Goal: Communication & Community: Answer question/provide support

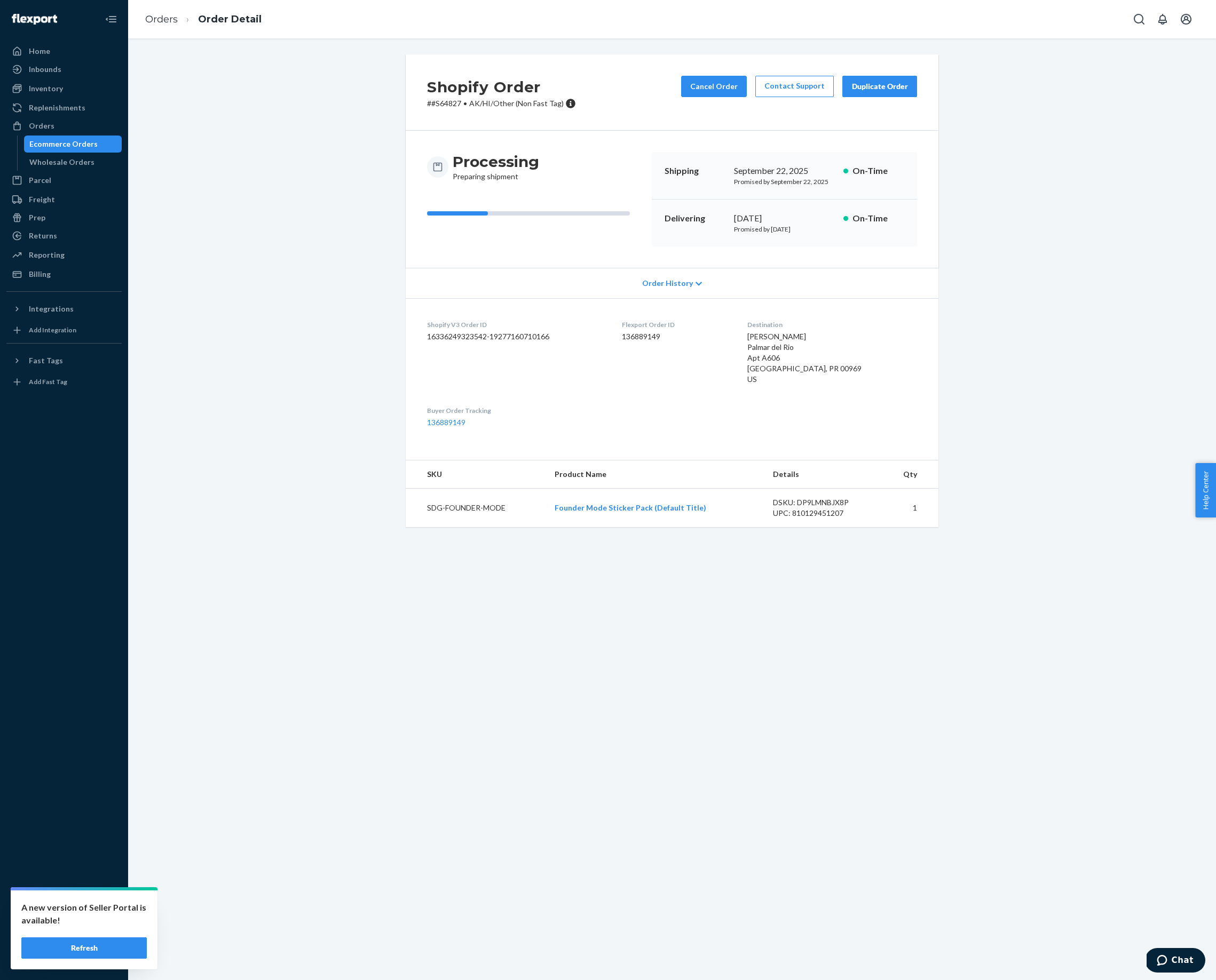
click at [81, 943] on button "Refresh" at bounding box center [84, 948] width 125 height 21
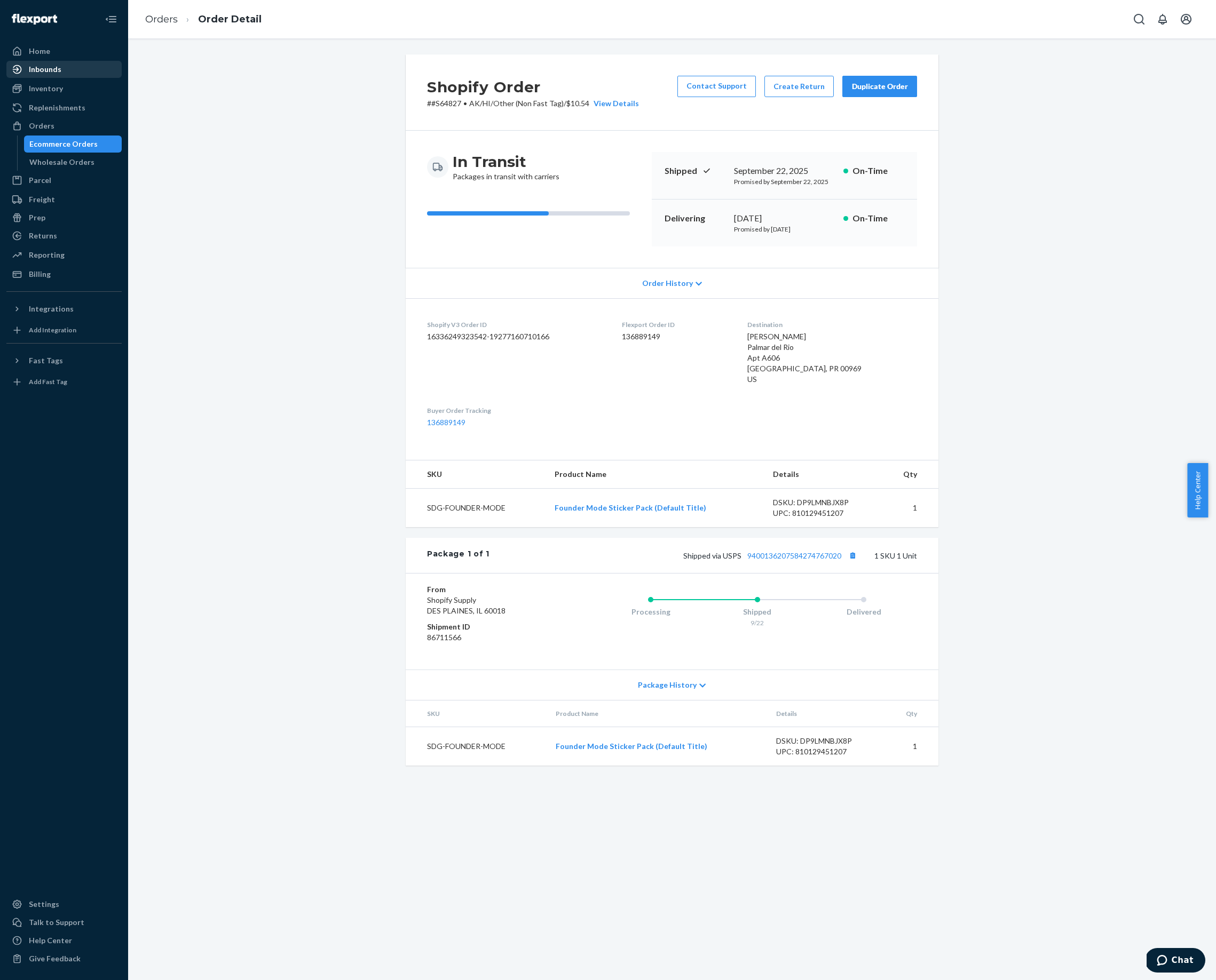
click at [54, 70] on div "Inbounds" at bounding box center [45, 69] width 32 height 10
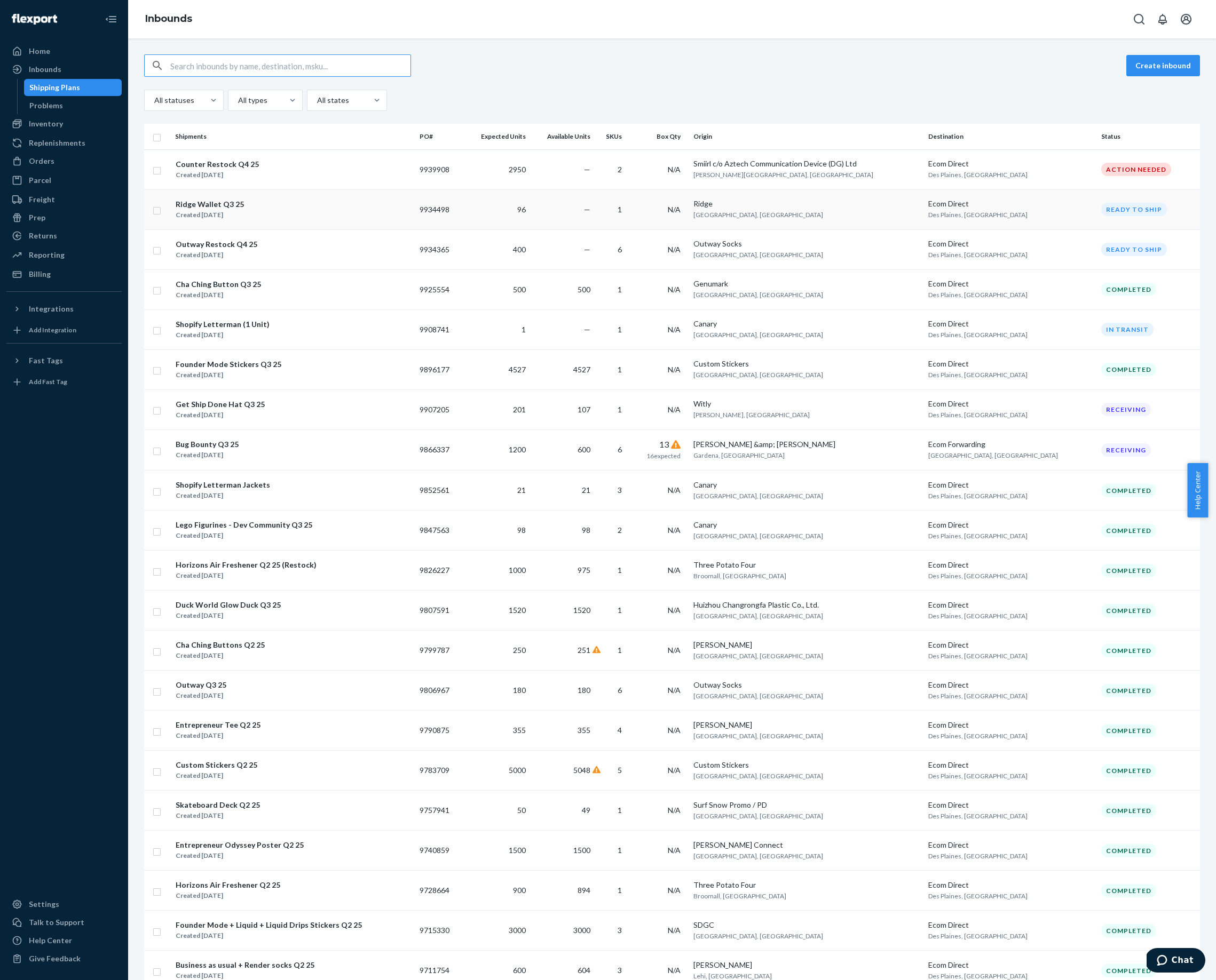
click at [201, 202] on div "Ridge Wallet Q3 25" at bounding box center [210, 204] width 68 height 10
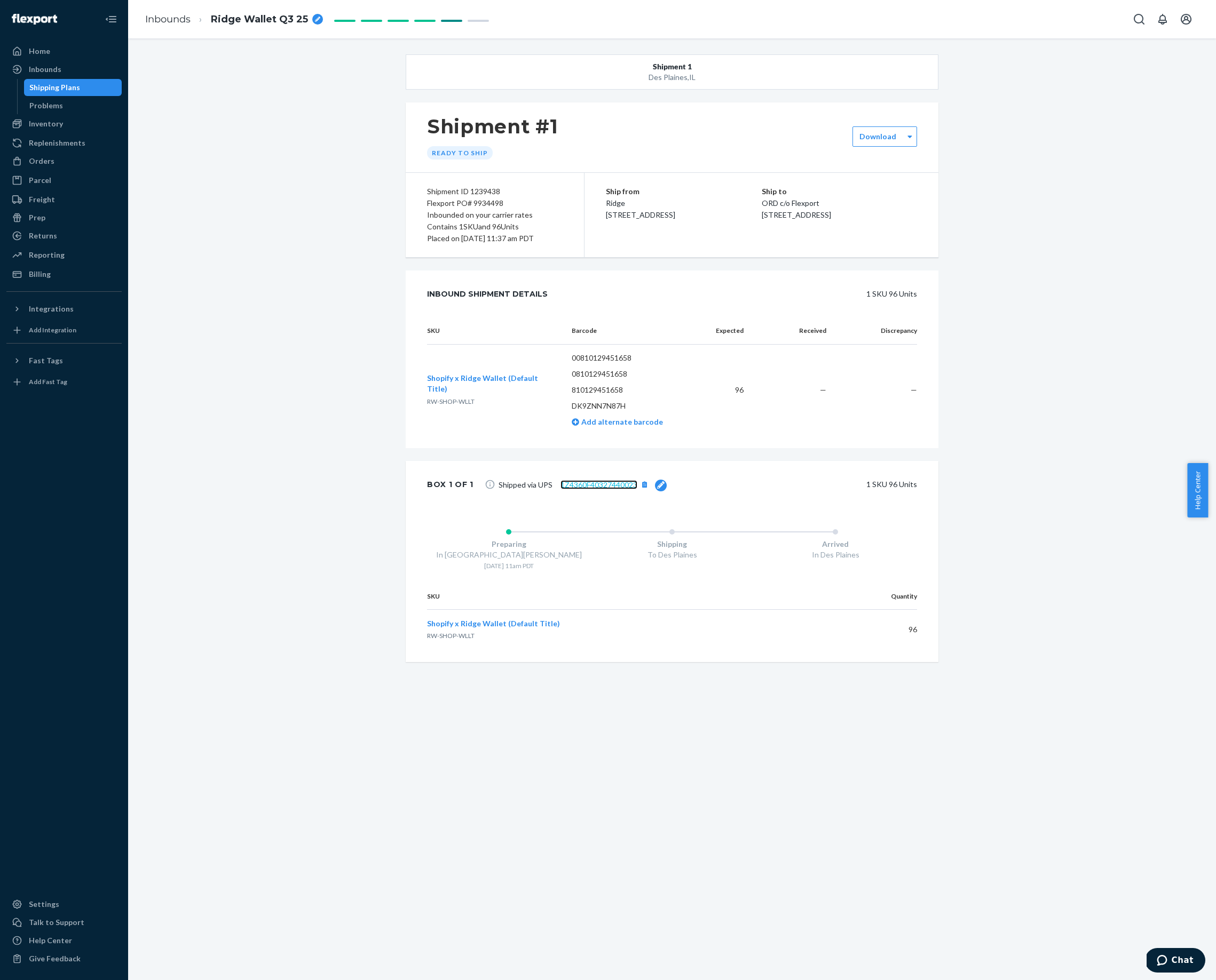
click at [588, 484] on link "1Z4360F40327440023" at bounding box center [598, 484] width 77 height 9
click at [582, 481] on link "1Z4360F40327440023" at bounding box center [598, 484] width 77 height 9
click at [1175, 961] on span "Chat" at bounding box center [1182, 961] width 22 height 10
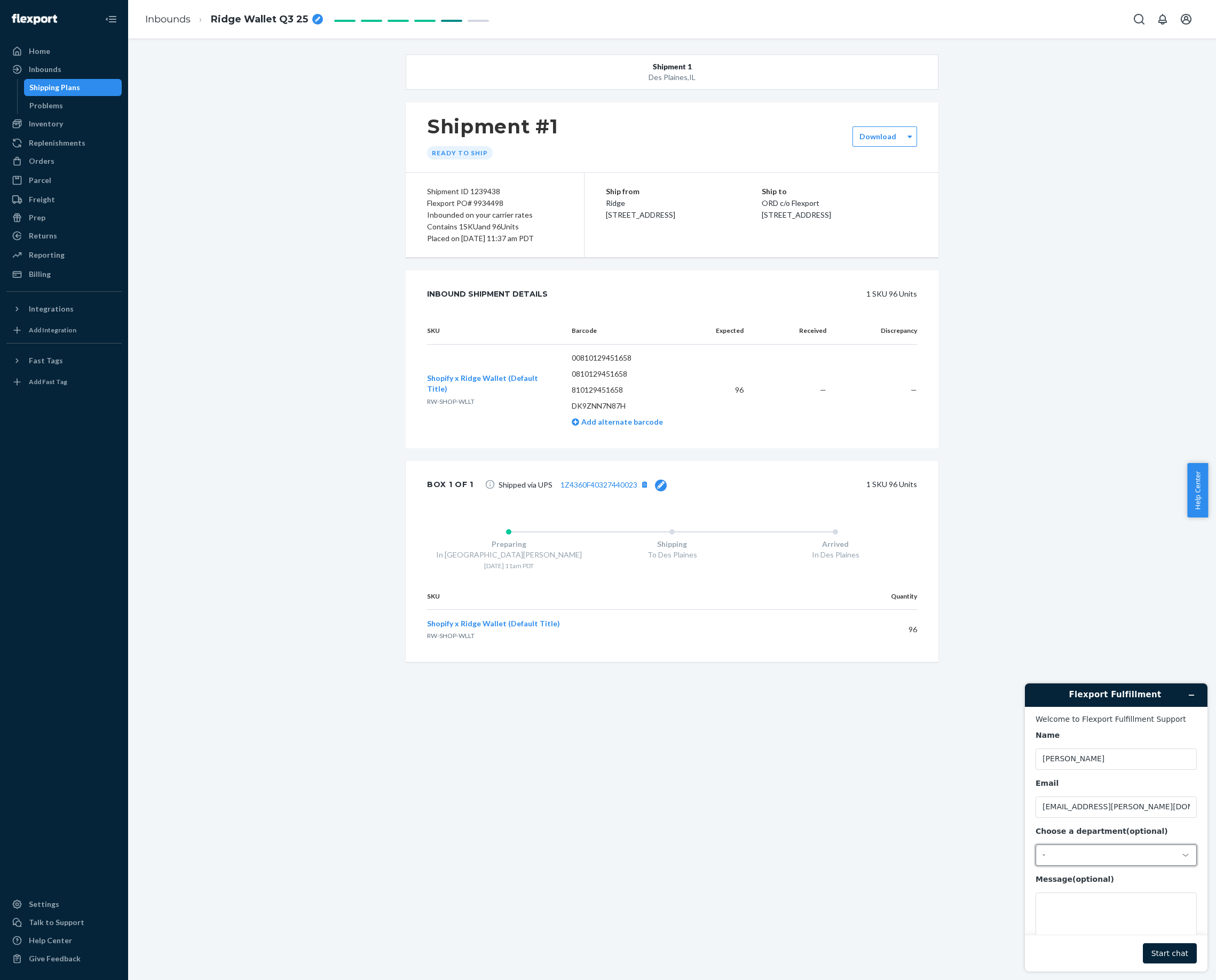
click at [1082, 856] on div "-" at bounding box center [1109, 855] width 134 height 10
click at [1084, 899] on li "Messaging (Chat Team)" at bounding box center [1115, 900] width 157 height 19
drag, startPoint x: 1065, startPoint y: 916, endPoint x: 1086, endPoint y: 892, distance: 31.9
click at [1065, 915] on textarea "Message (optional)" at bounding box center [1116, 922] width 161 height 60
type textarea "F"
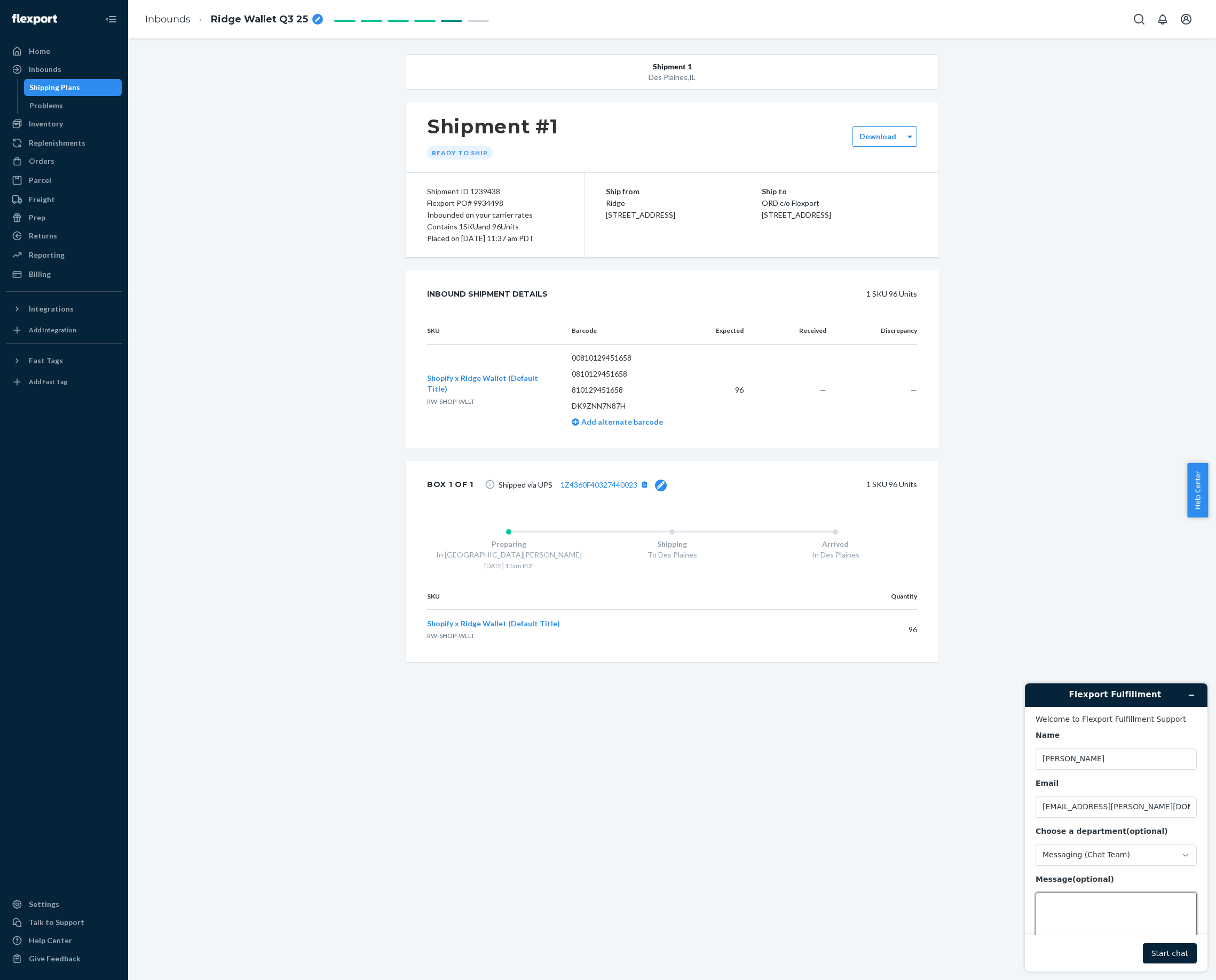
type textarea "I"
click at [1153, 901] on textarea "Checking on inbound status:" at bounding box center [1116, 922] width 161 height 60
paste textarea "https://portal.flexport.com/inbounds/888048/shipments/1239438"
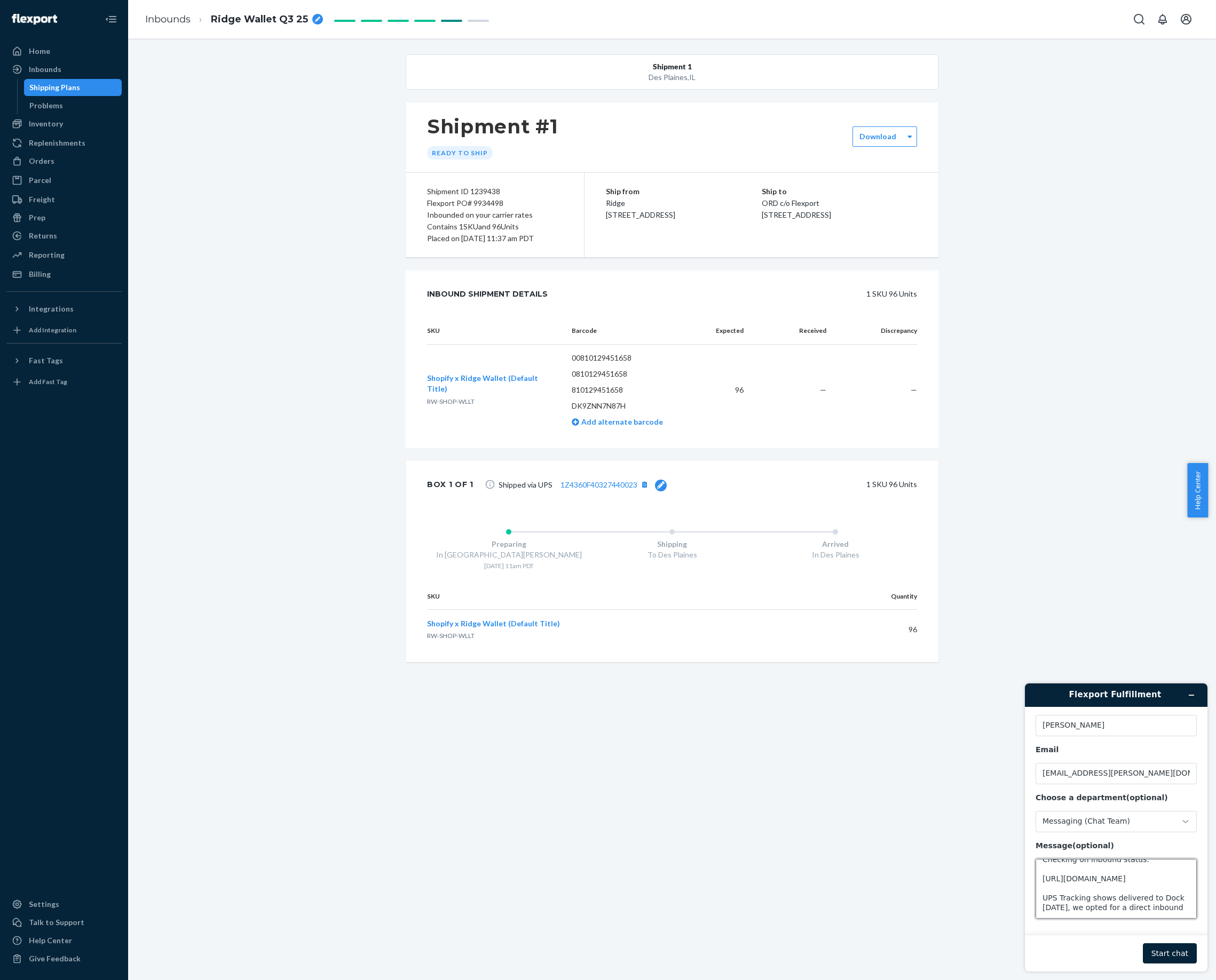
scroll to position [29, 0]
type textarea "Checking on inbound status: https://portal.flexport.com/inbounds/888048/shipmen…"
click at [1170, 951] on button "Start chat" at bounding box center [1170, 953] width 54 height 20
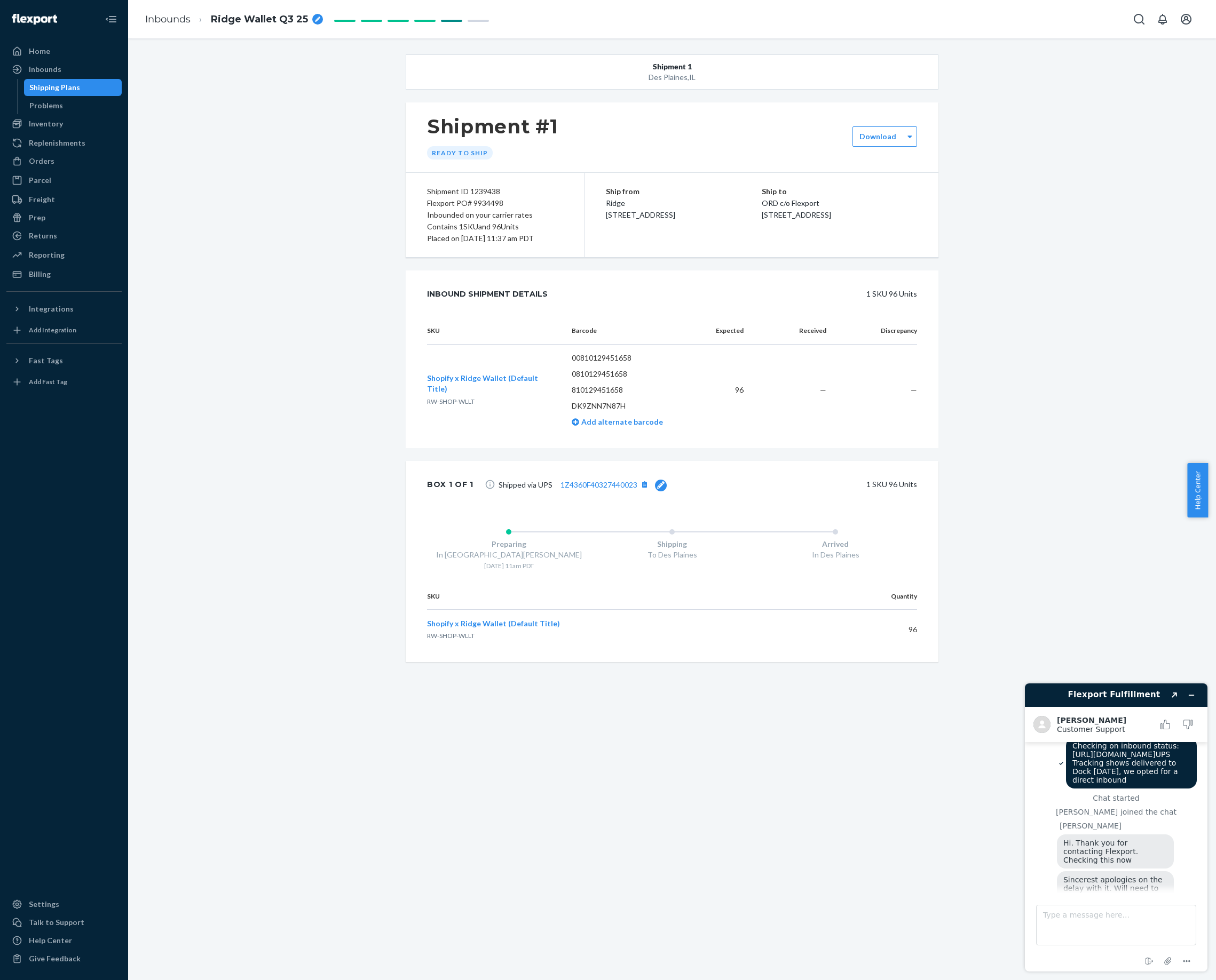
scroll to position [101, 0]
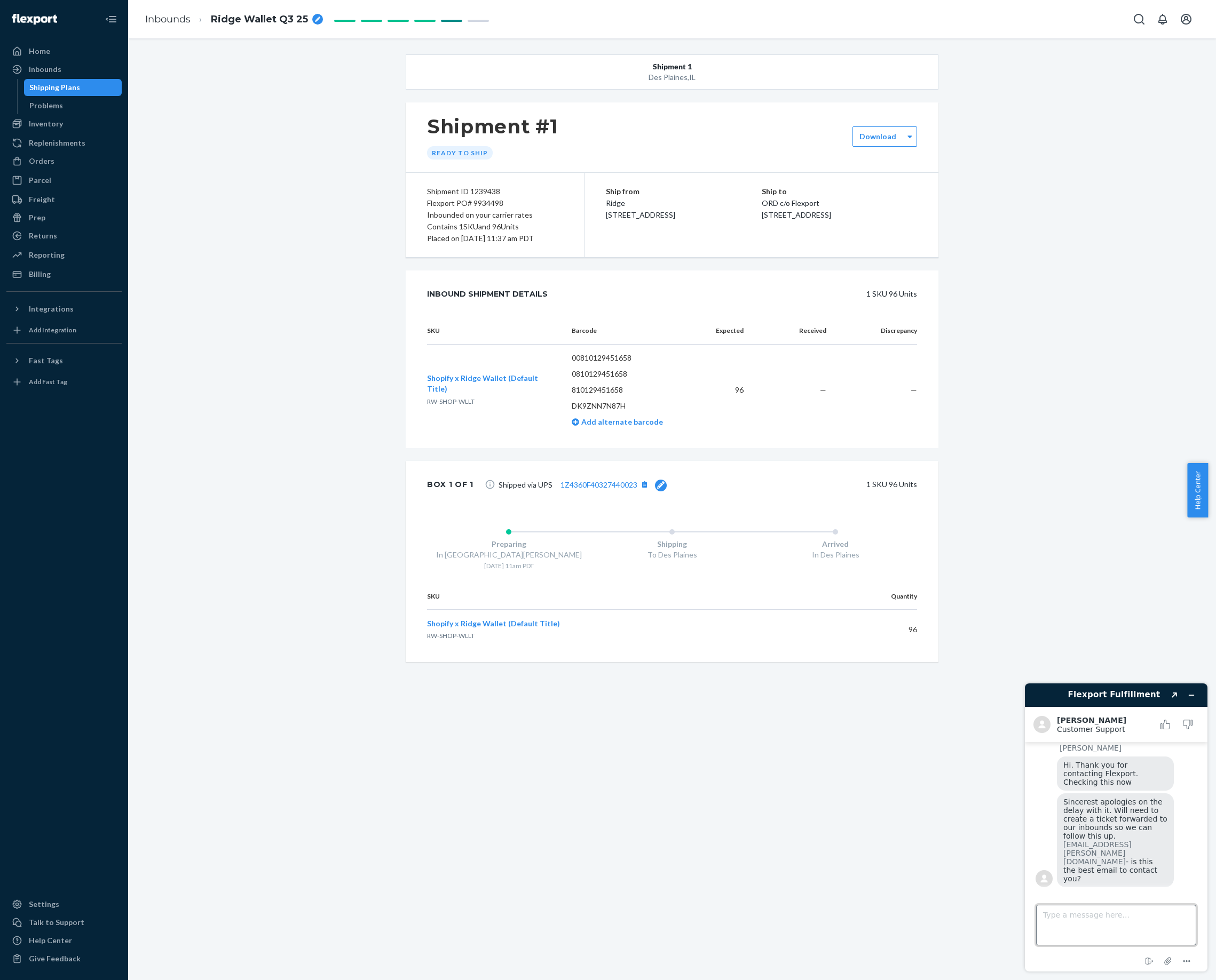
click at [1104, 914] on textarea "Type a message here..." at bounding box center [1116, 925] width 160 height 41
type textarea "Yes please, that's the best email"
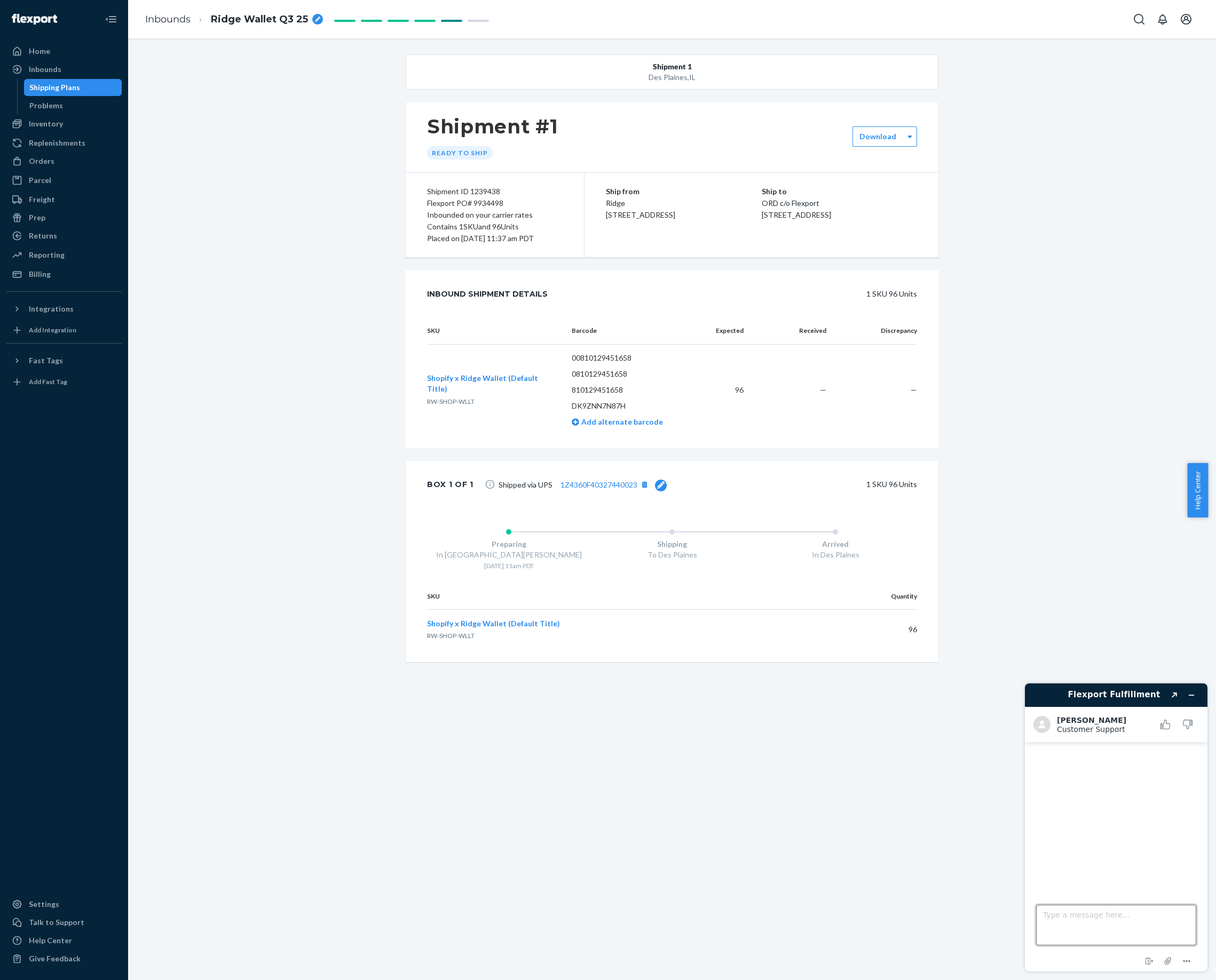
scroll to position [0, 0]
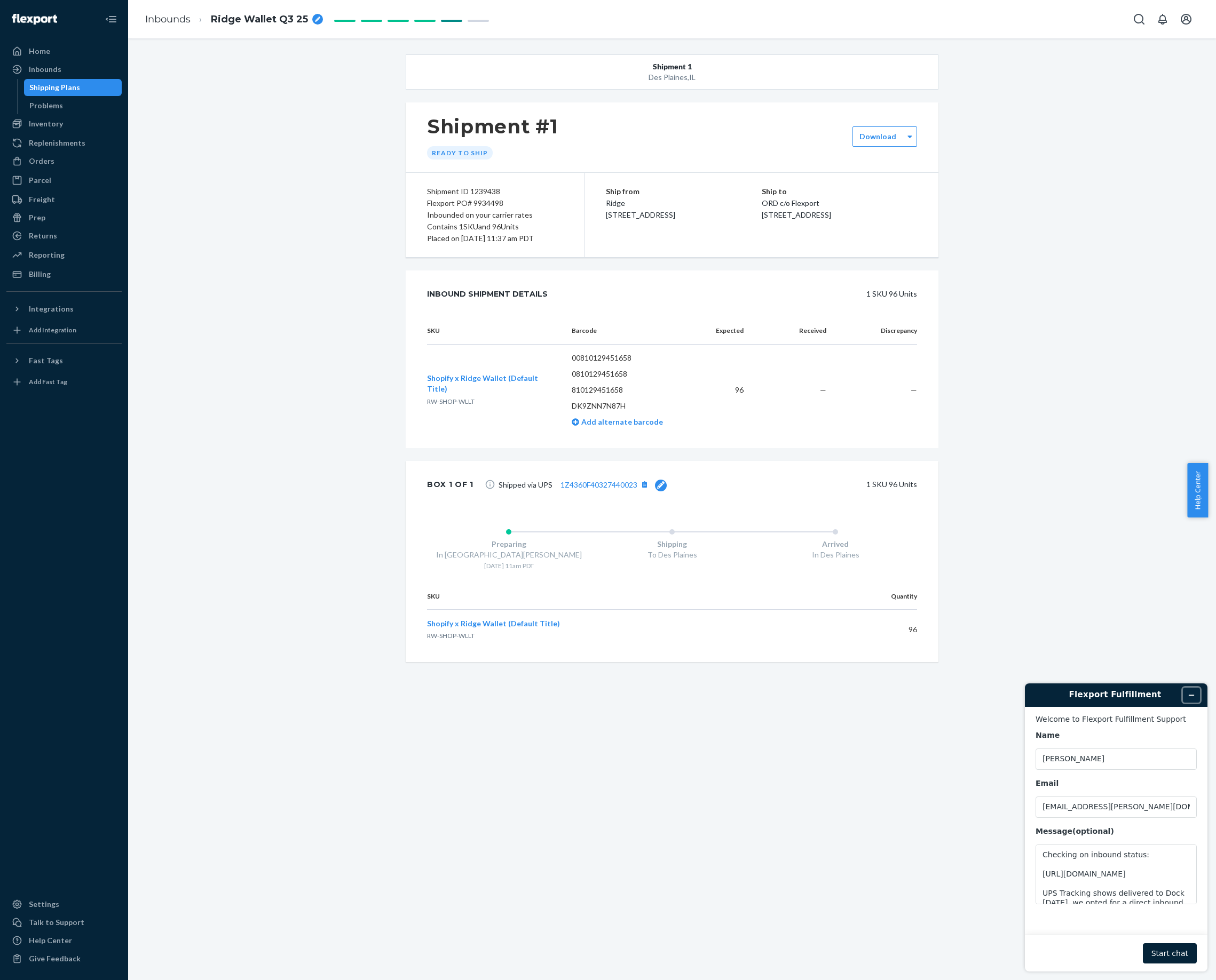
click at [1195, 696] on icon "Minimize widget" at bounding box center [1191, 695] width 8 height 8
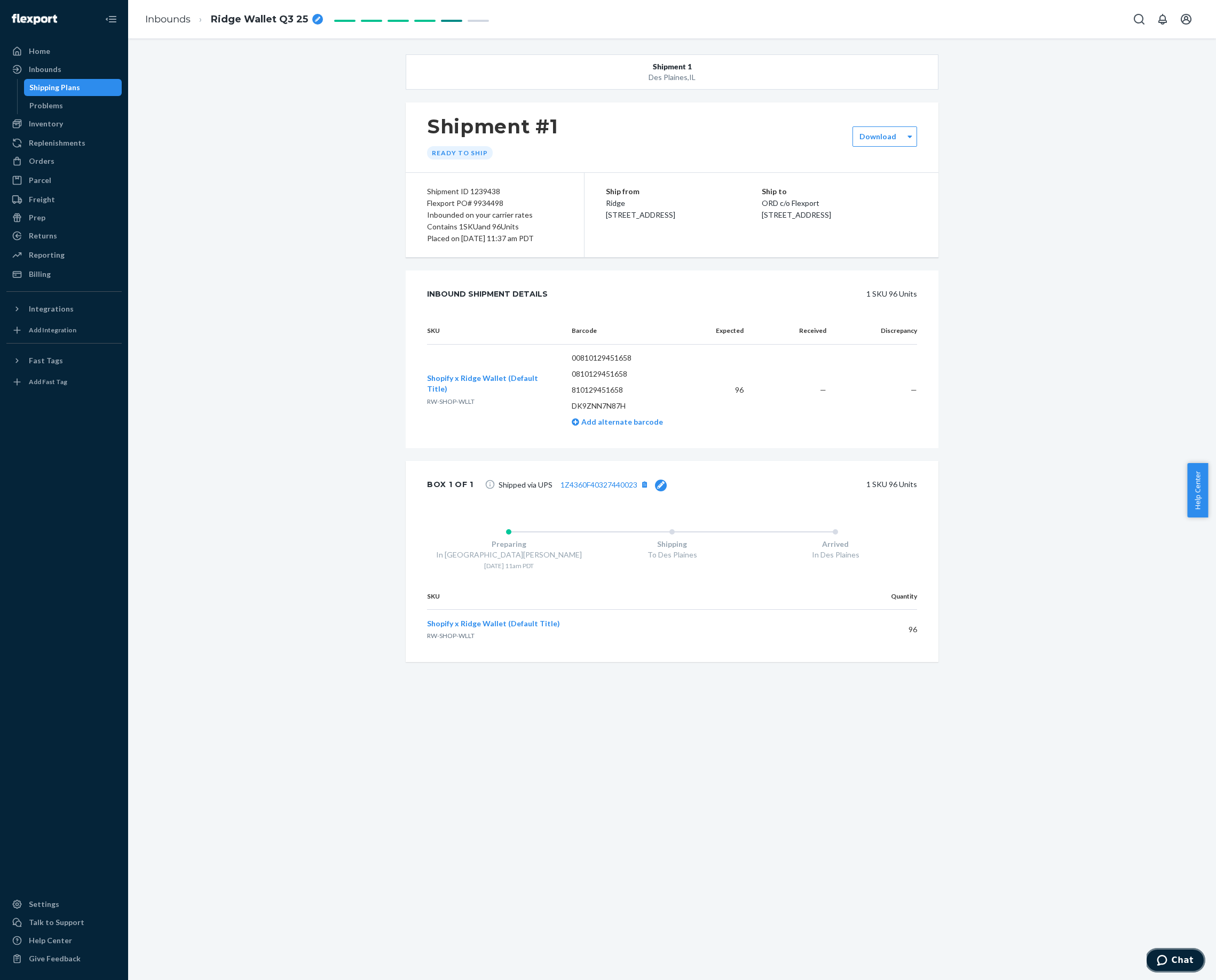
click at [1171, 961] on span "Chat" at bounding box center [1164, 960] width 15 height 10
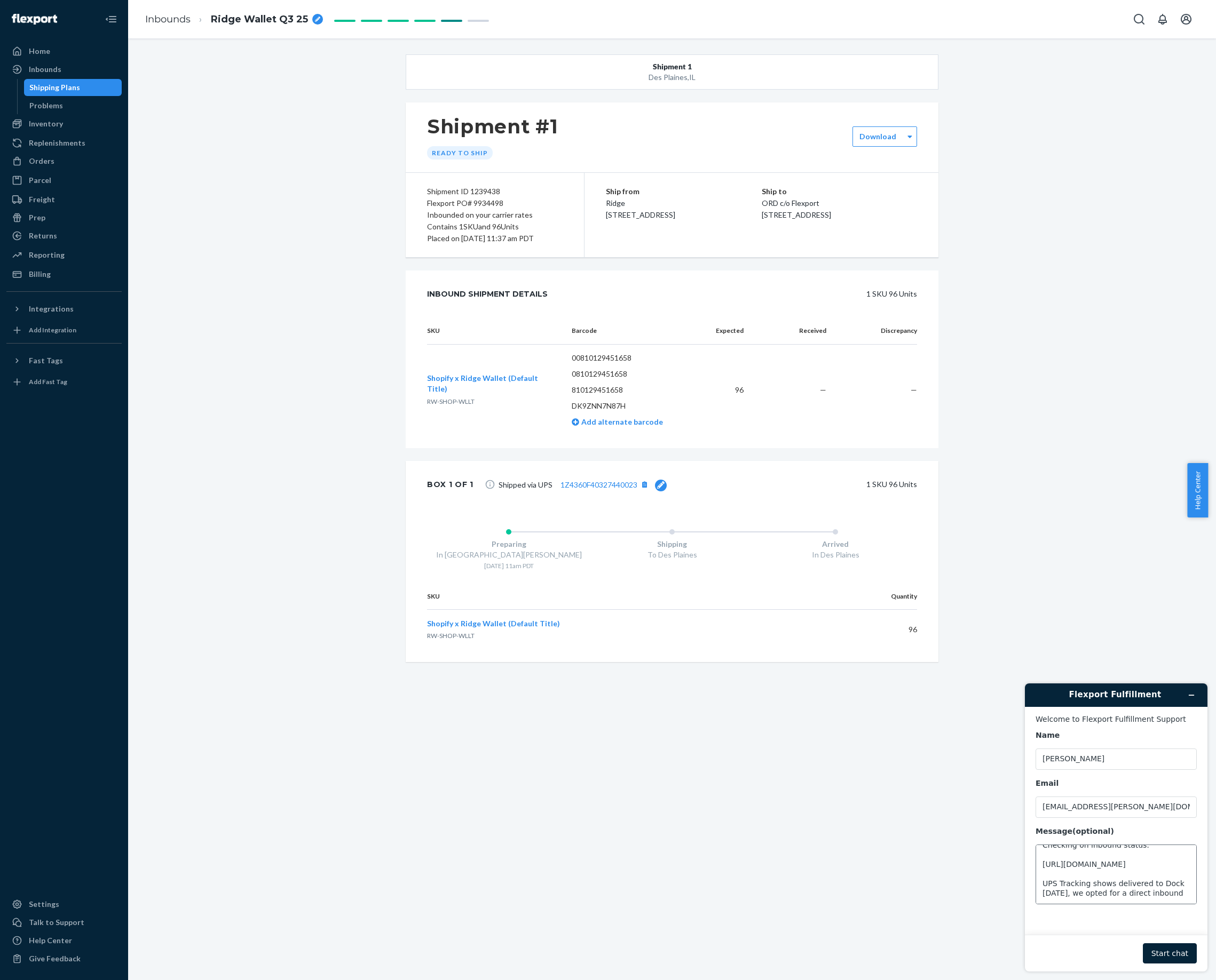
scroll to position [29, 0]
click at [1168, 953] on button "Start chat" at bounding box center [1170, 953] width 54 height 20
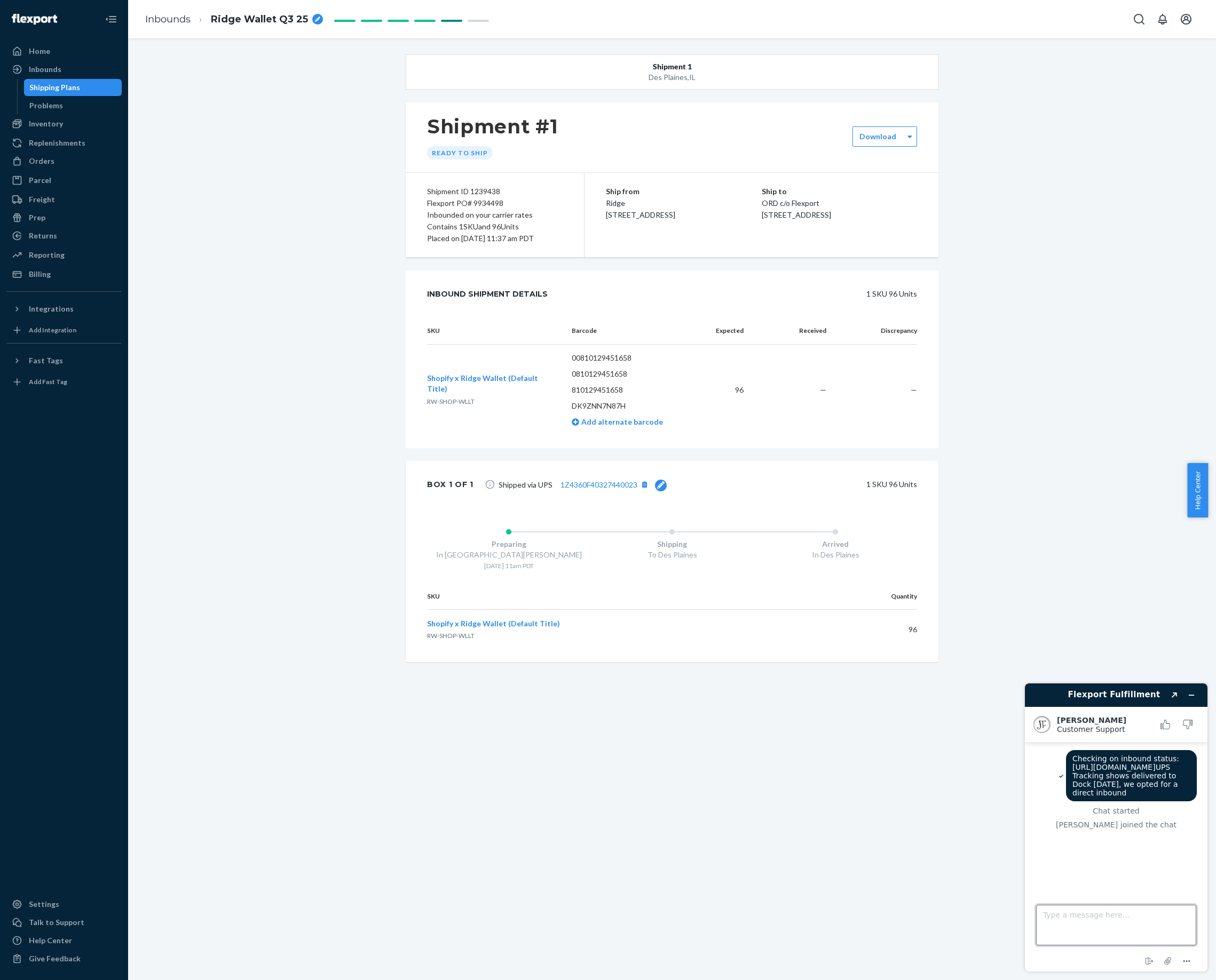
click at [1084, 923] on textarea "Type a message here..." at bounding box center [1116, 925] width 160 height 41
click at [1168, 913] on textarea "Hey Juddy, I chatted in for the above not long ago," at bounding box center [1116, 925] width 160 height 41
click at [1108, 928] on textarea "Hey Juddy, I chatted in for the above issue not long ago," at bounding box center [1116, 925] width 160 height 41
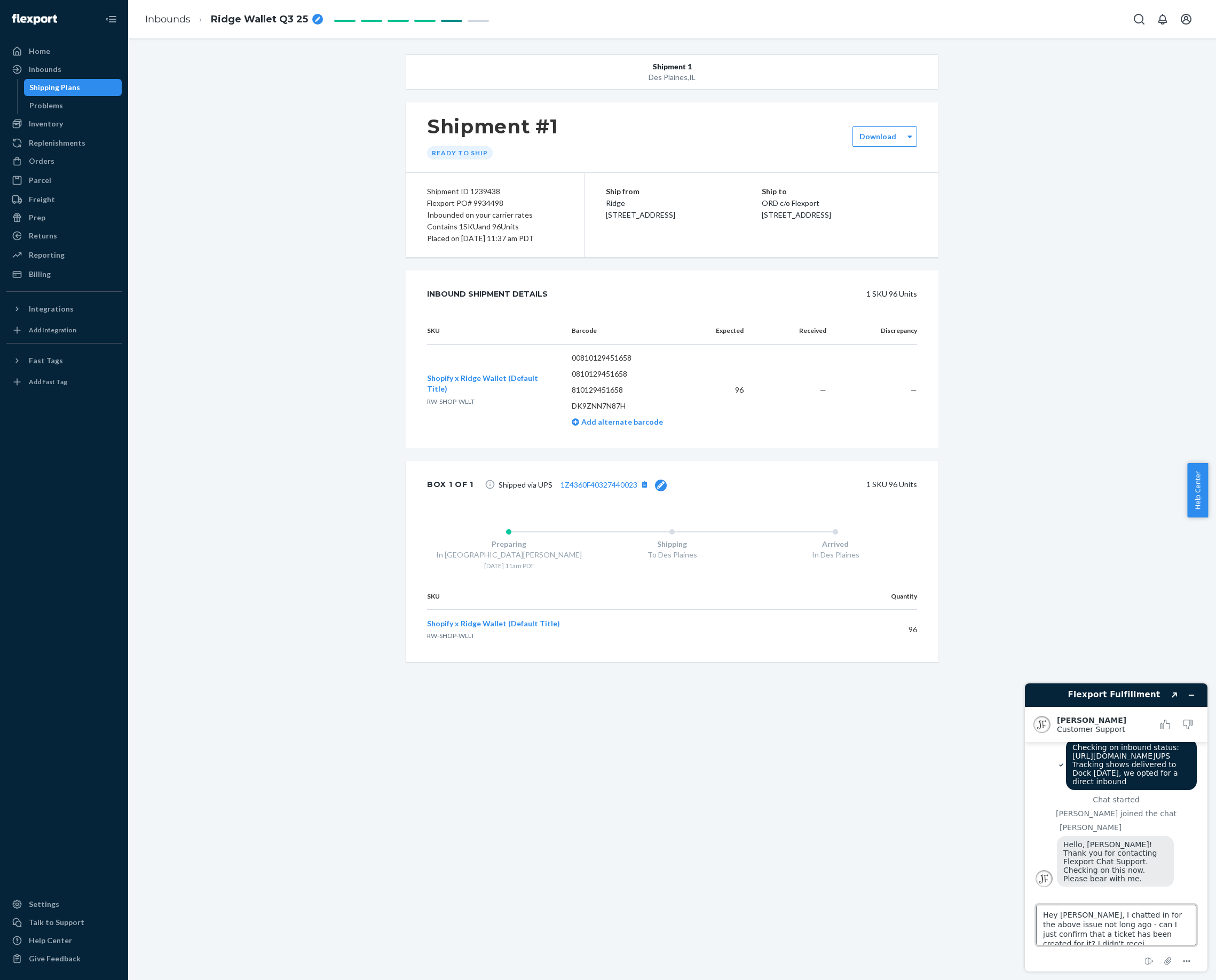
scroll to position [3, 0]
click at [1164, 930] on textarea "Hey Juddy, I chatted in for the above issue not long ago - can I just confirm t…" at bounding box center [1116, 925] width 160 height 41
type textarea "Hey Juddy, I chatted in for the above issue not long ago - can I just confirm t…"
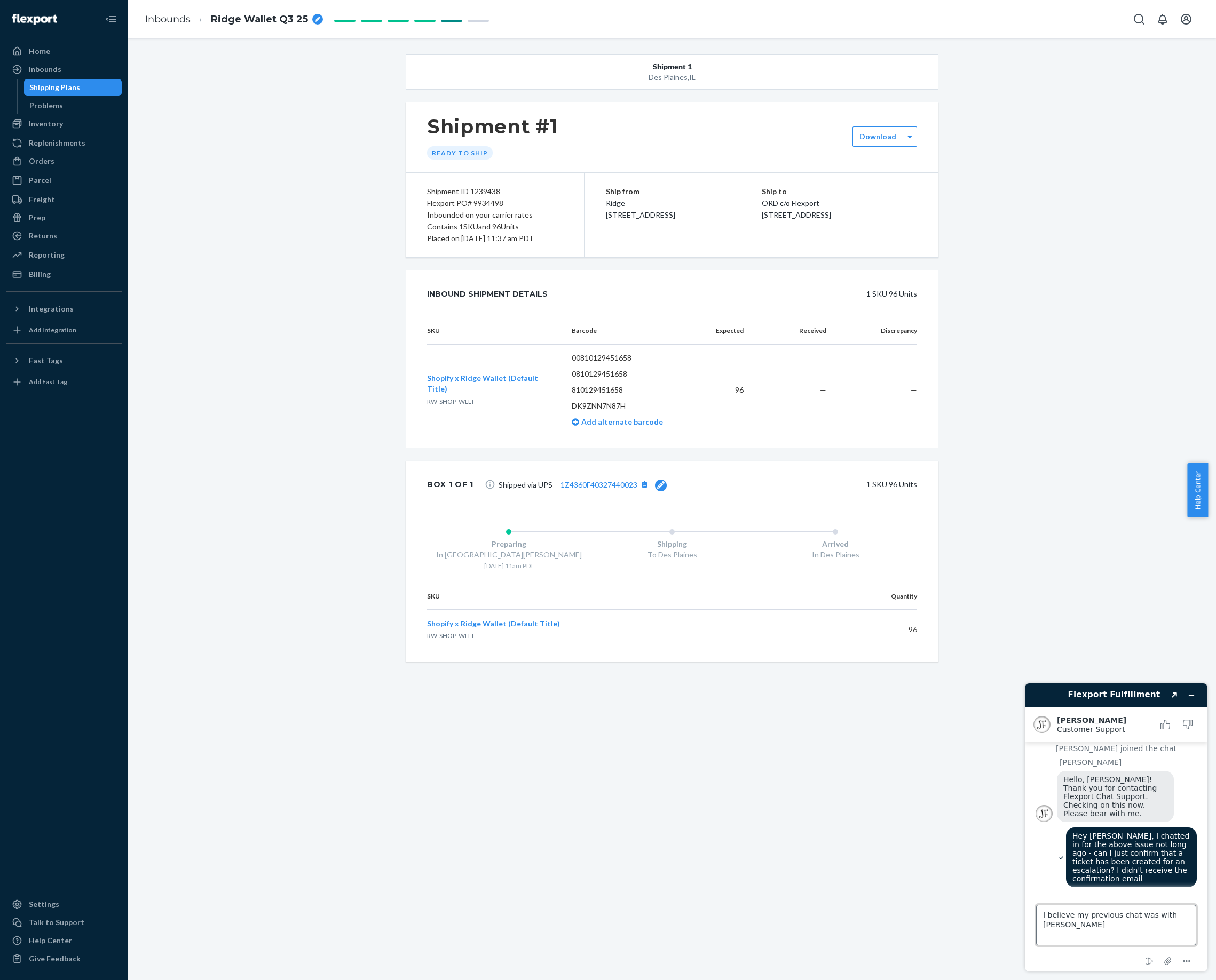
type textarea "I believe my previous chat was with Kim"
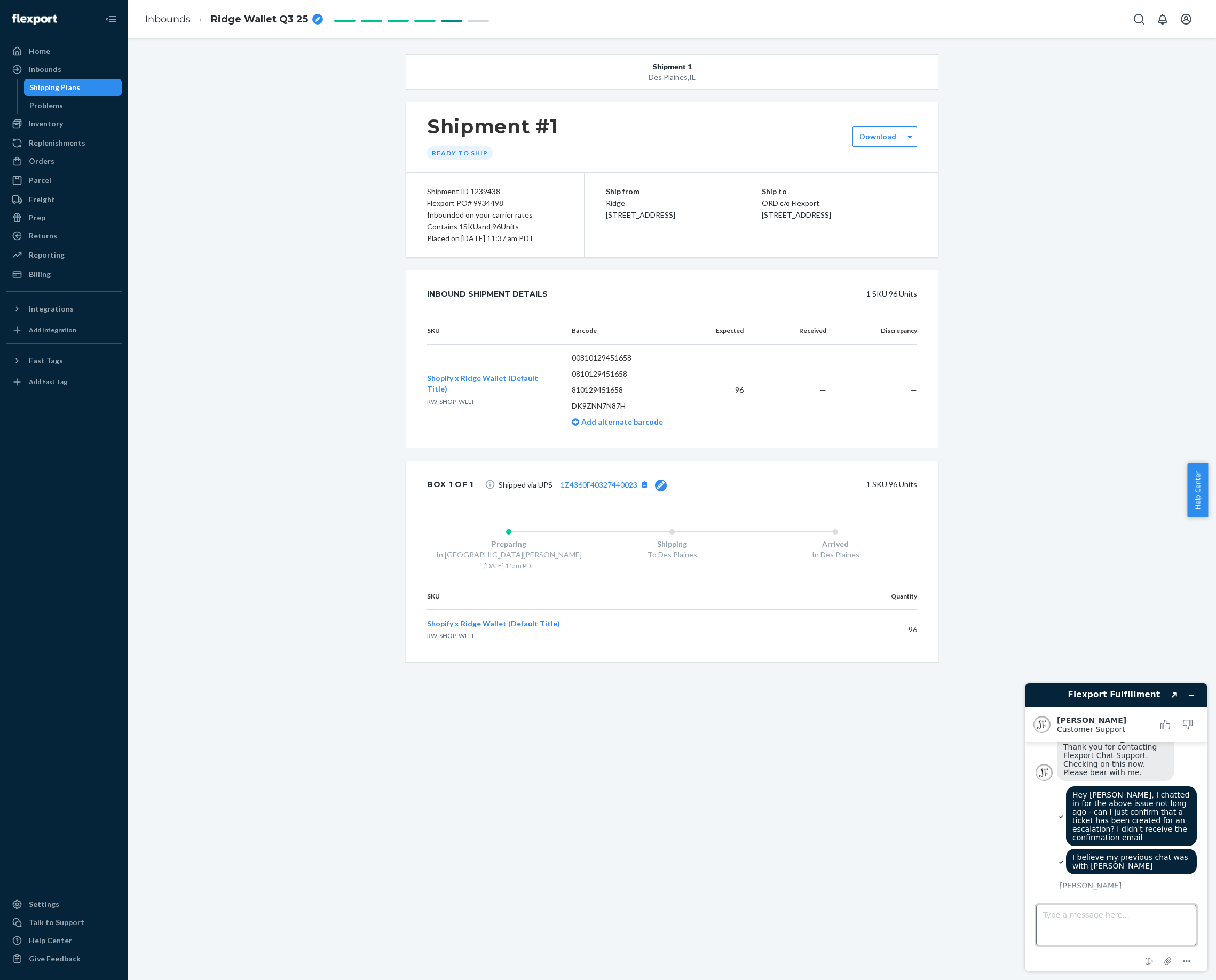
scroll to position [178, 0]
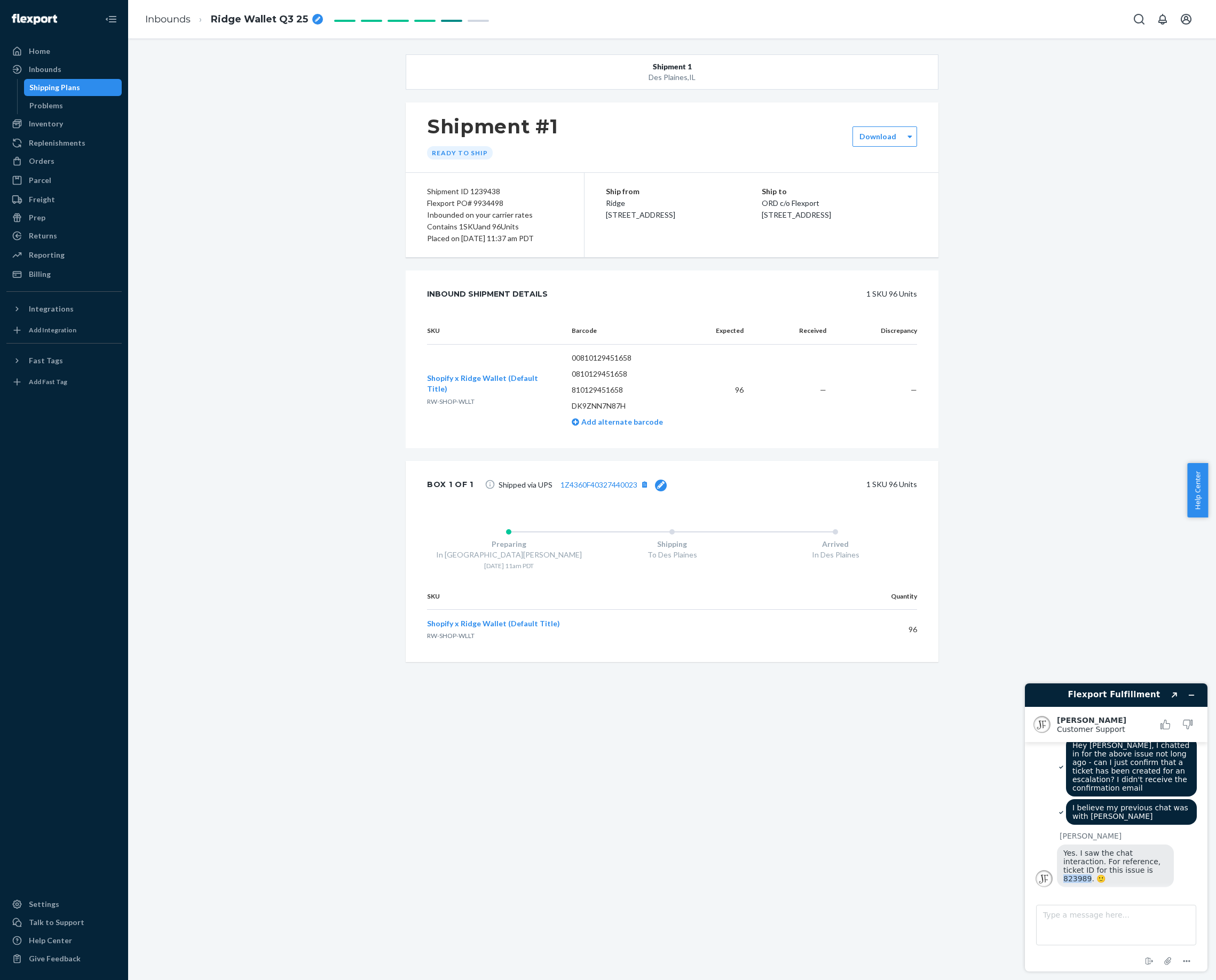
drag, startPoint x: 1064, startPoint y: 880, endPoint x: 1090, endPoint y: 880, distance: 26.0
click at [1090, 880] on span "Yes. I saw the chat interaction. For reference, ticket ID for this issue is 823…" at bounding box center [1113, 866] width 100 height 34
copy span "823989"
click at [1070, 924] on textarea "Type a message here..." at bounding box center [1116, 925] width 160 height 41
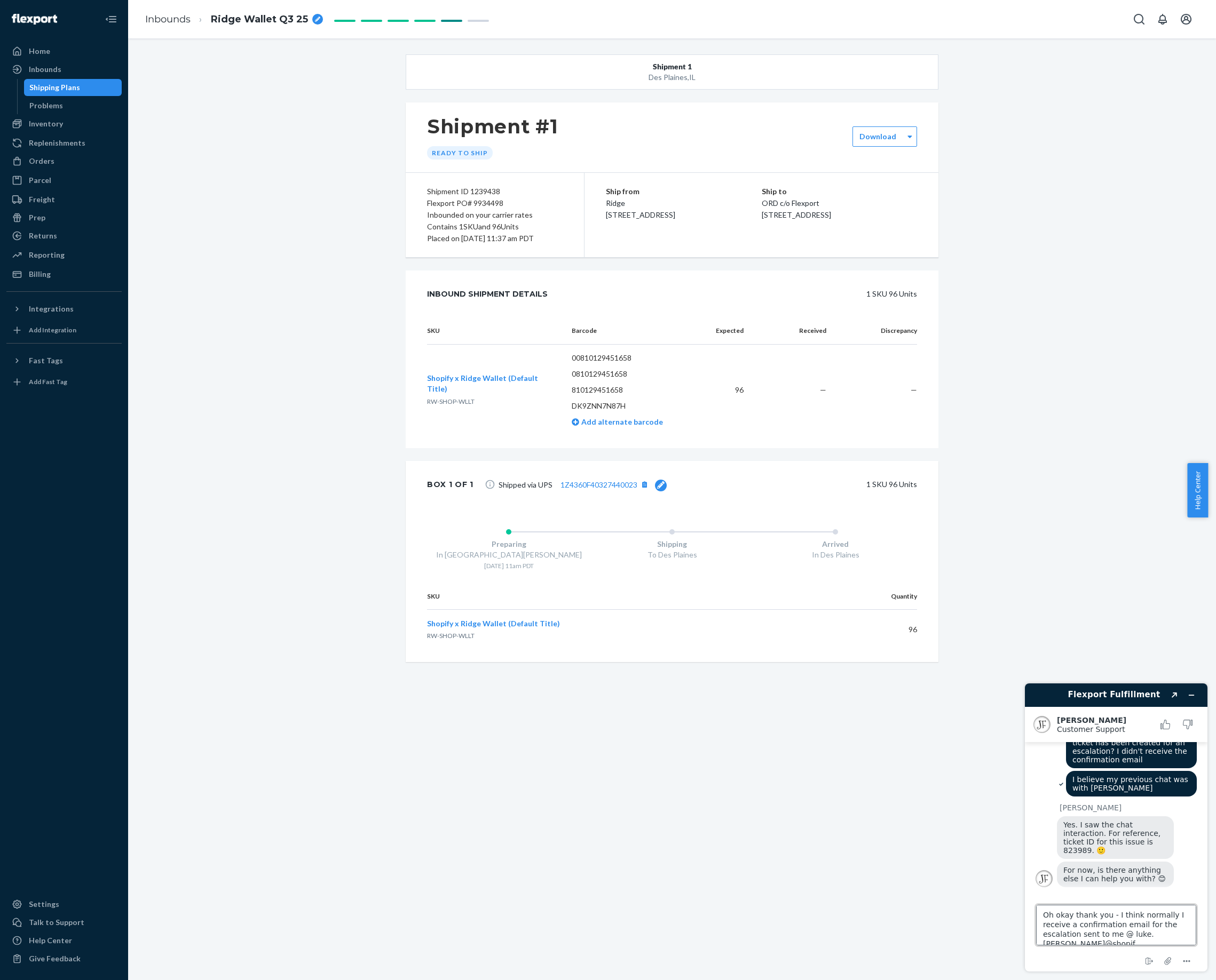
scroll to position [3, 0]
type textarea "Oh okay thank you - I think normally I receive a confirmation email for the esc…"
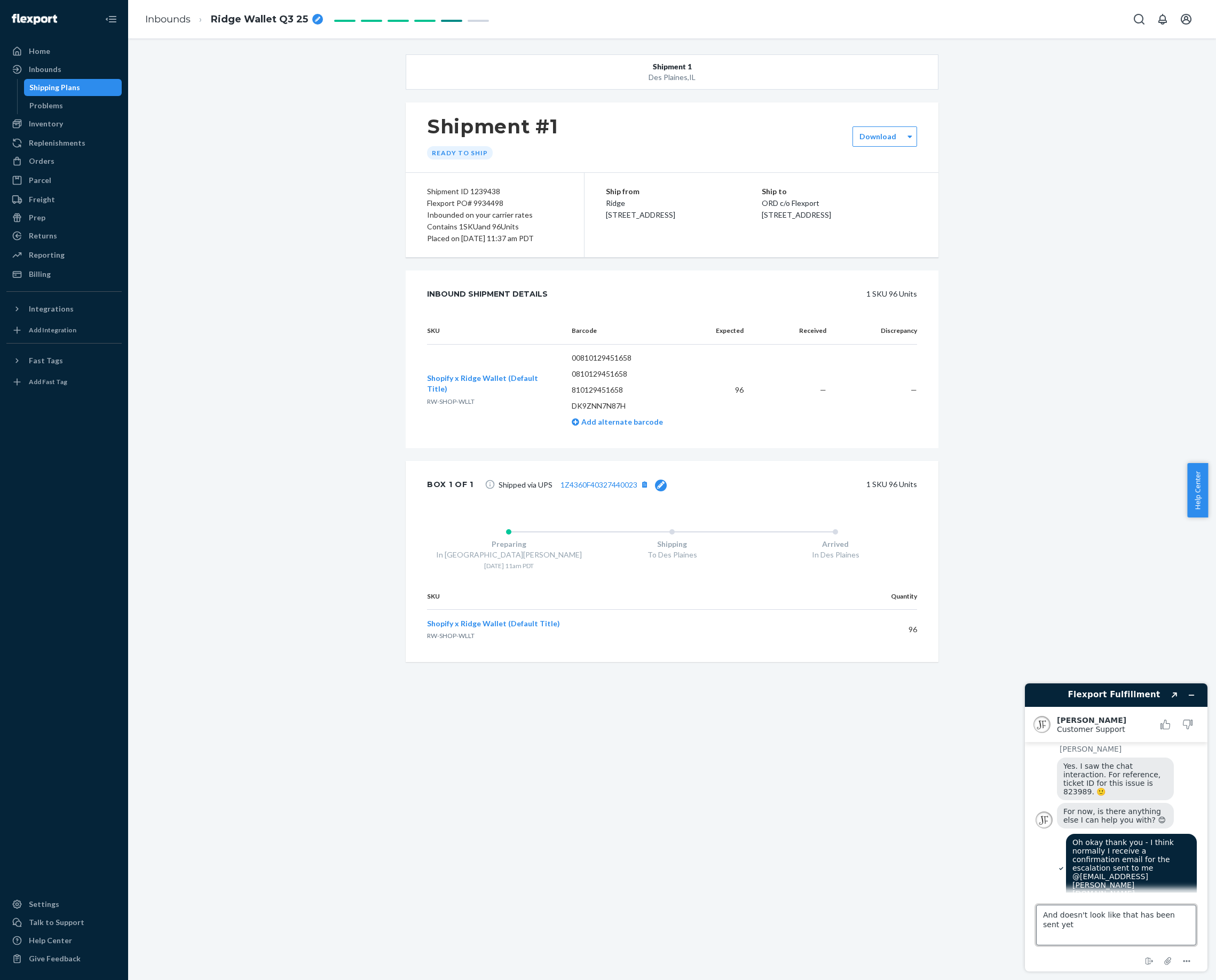
type textarea "And doesn't look like that has been sent yet?"
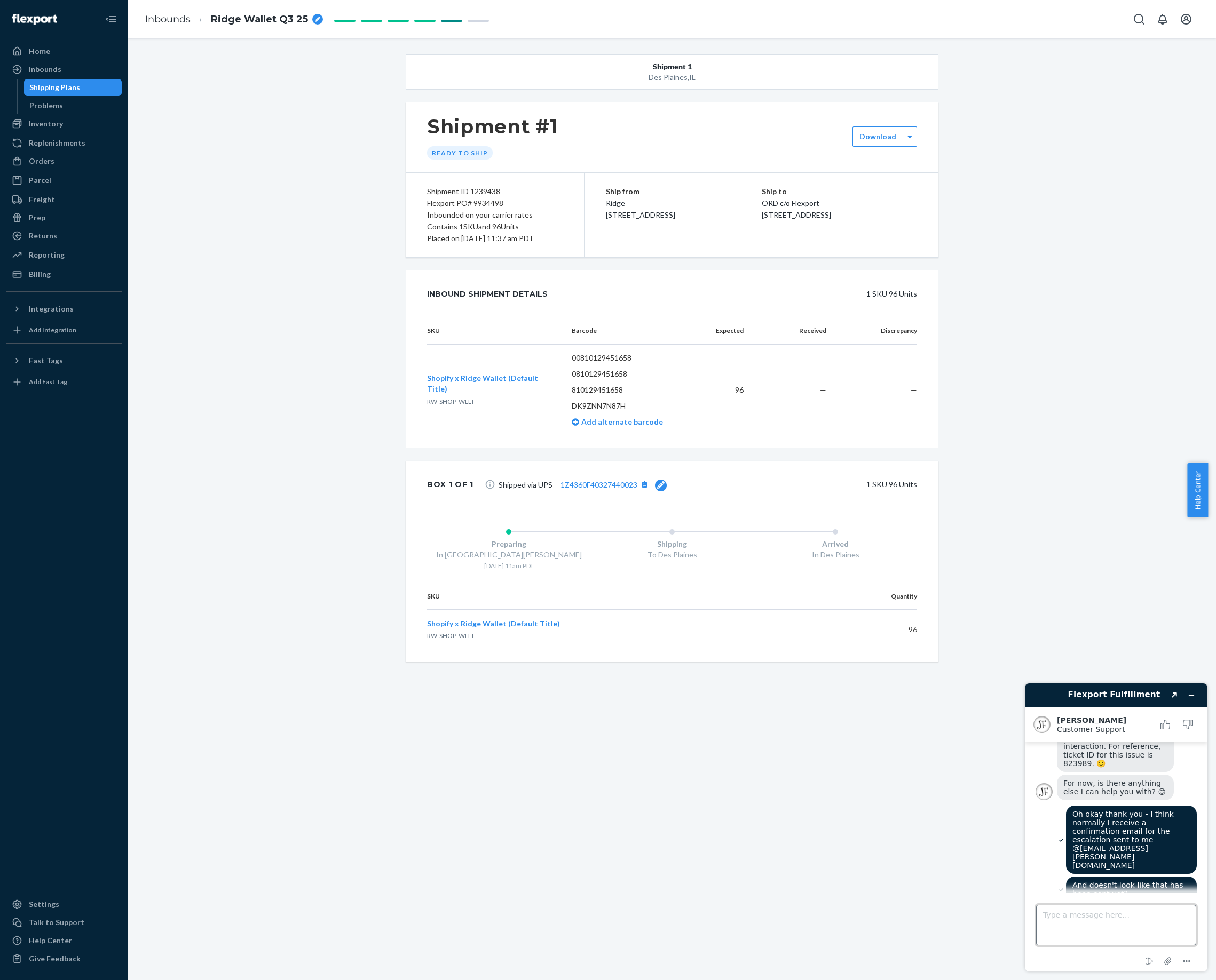
scroll to position [348, 0]
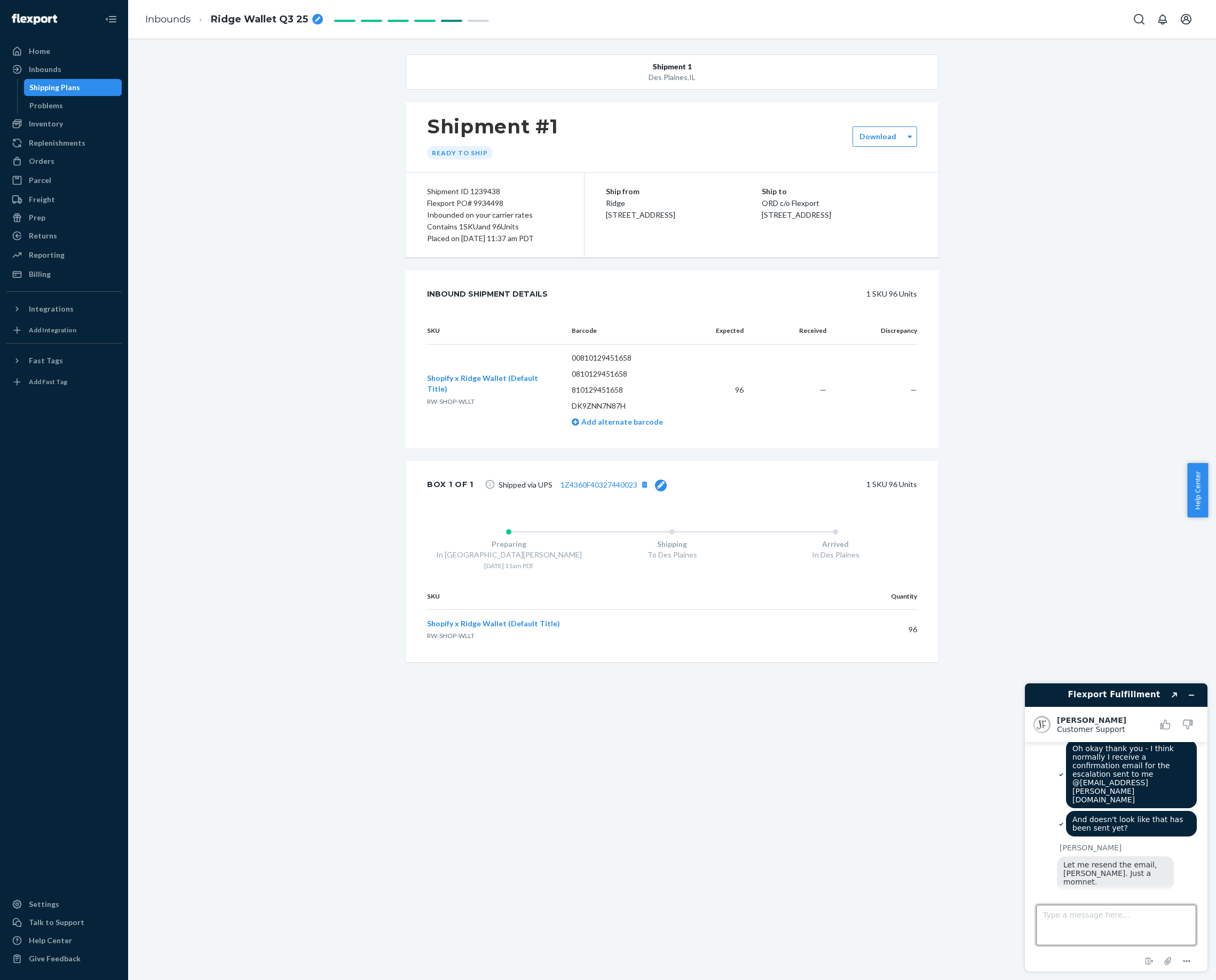
click at [1095, 921] on textarea "Type a message here..." at bounding box center [1116, 925] width 160 height 41
type textarea "Ah perfect, thank you!"
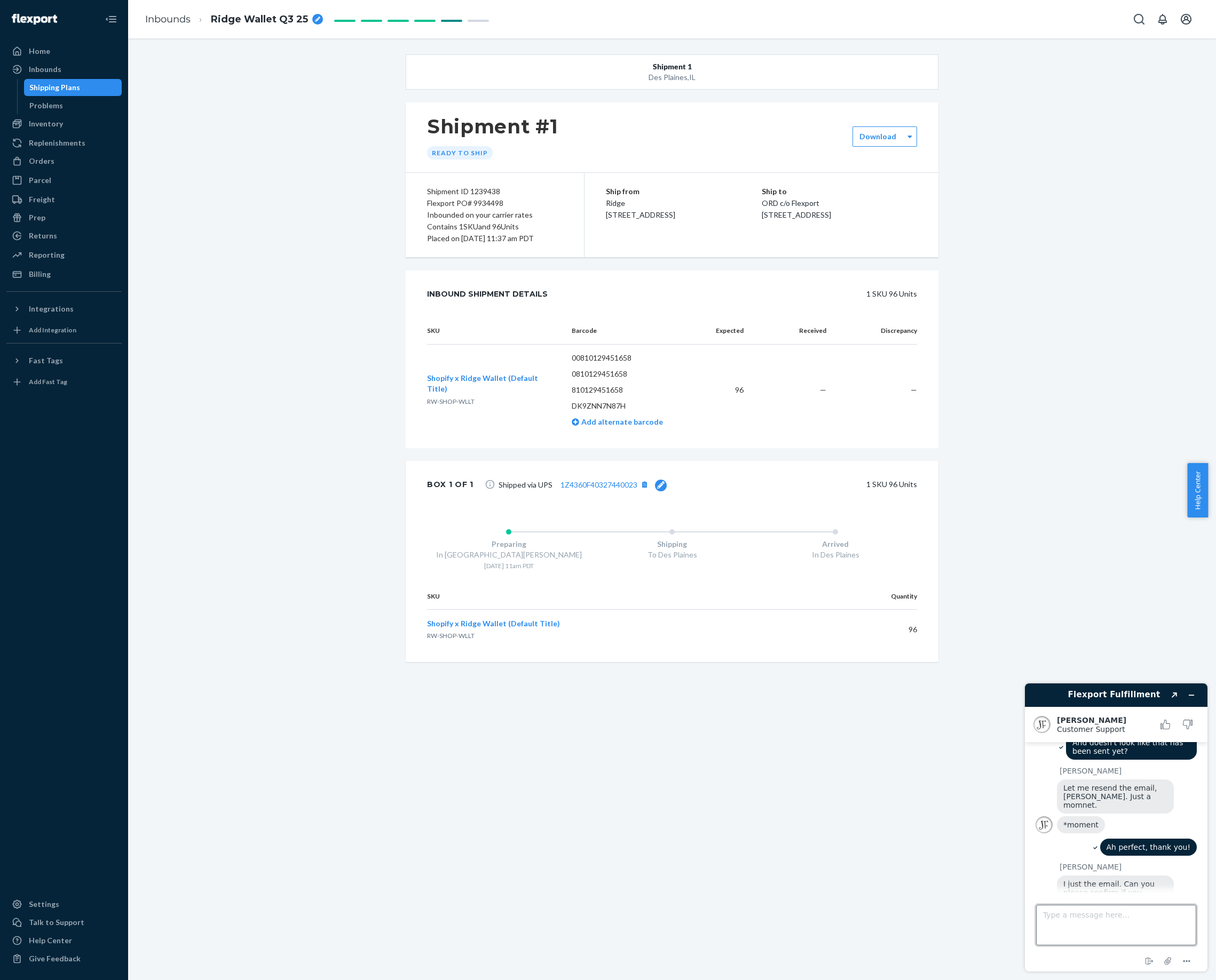
click at [1127, 926] on textarea "Type a message here..." at bounding box center [1116, 925] width 160 height 41
type textarea "Perfect yes I have it now, thank you!"
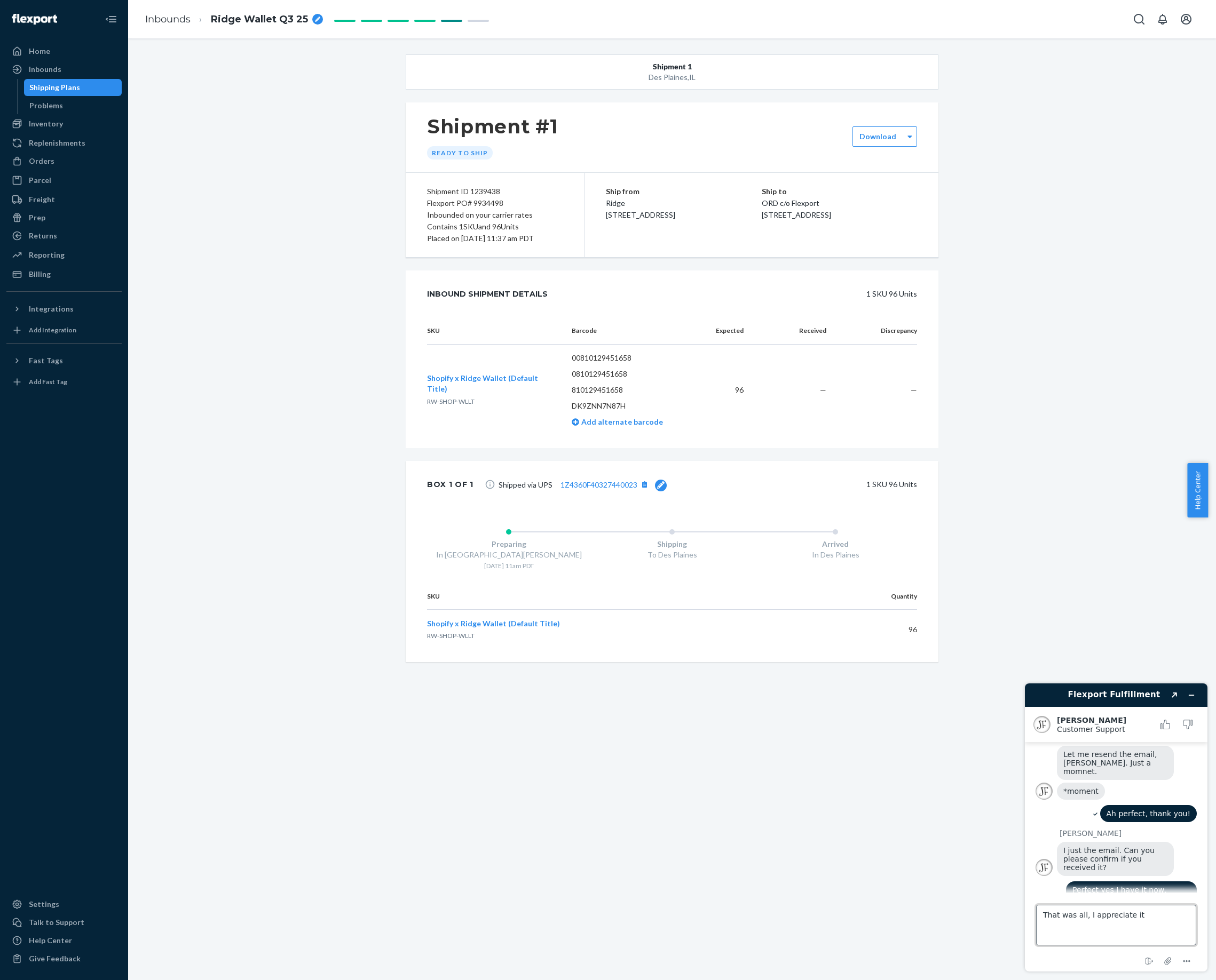
type textarea "That was all, I appreciate it!"
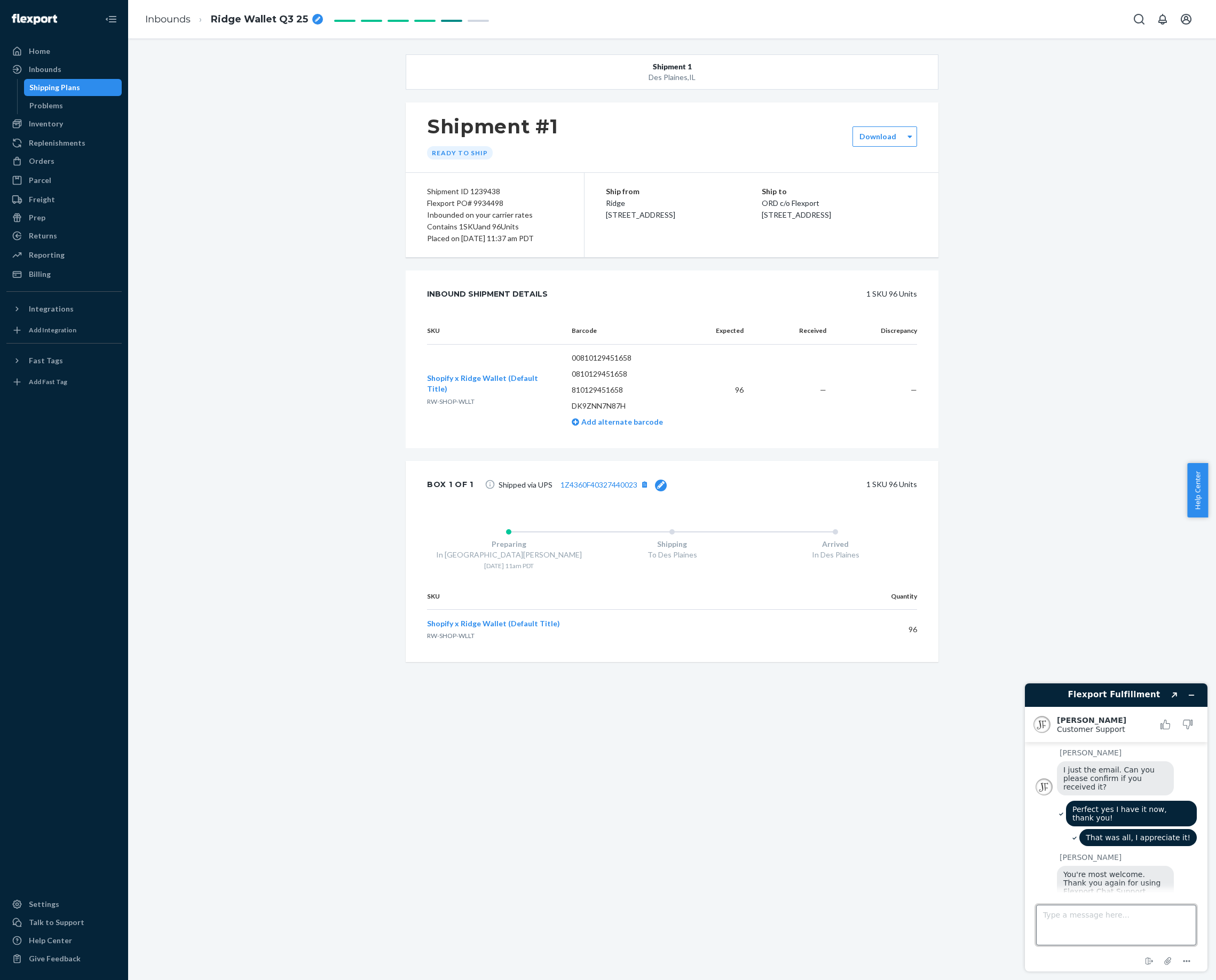
scroll to position [538, 0]
click at [1162, 722] on icon "Rate this chat as good" at bounding box center [1165, 724] width 10 height 10
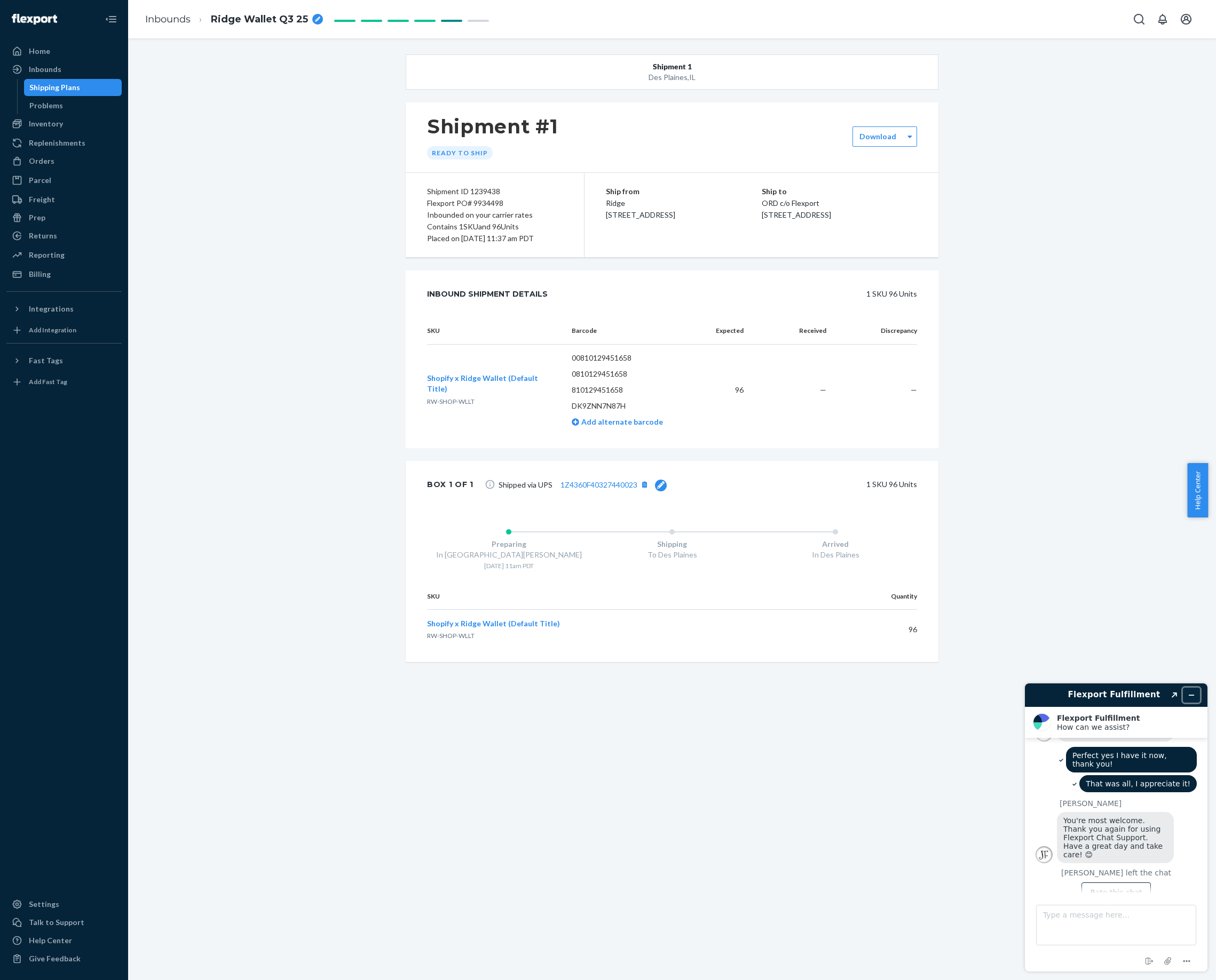
click at [1195, 695] on button "Minimize widget" at bounding box center [1191, 695] width 17 height 15
